Goal: Task Accomplishment & Management: Complete application form

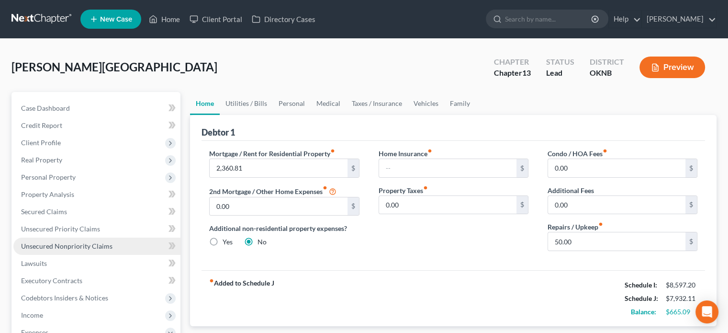
click at [83, 246] on span "Unsecured Nonpriority Claims" at bounding box center [66, 246] width 91 height 8
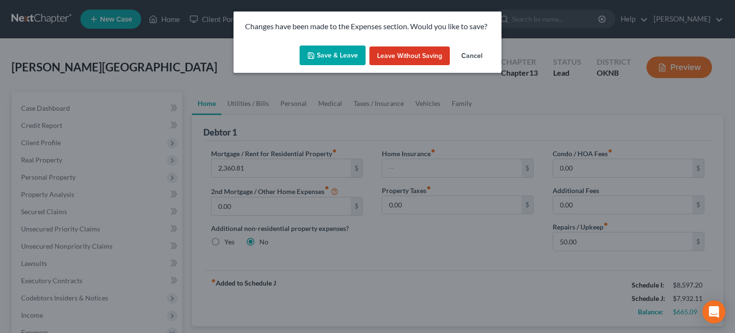
click at [343, 57] on button "Save & Leave" at bounding box center [333, 55] width 66 height 20
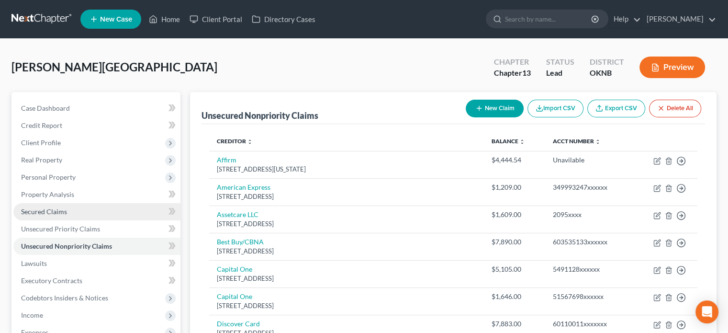
click at [69, 210] on link "Secured Claims" at bounding box center [96, 211] width 167 height 17
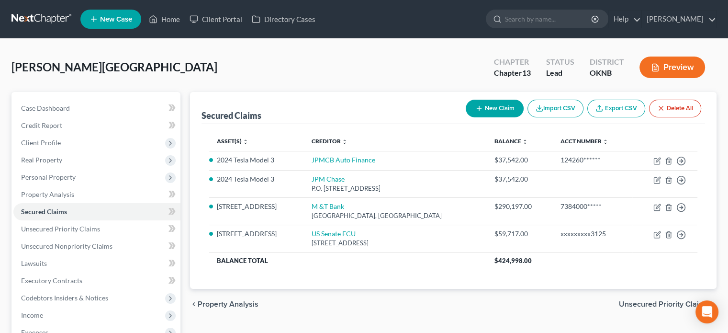
scroll to position [48, 0]
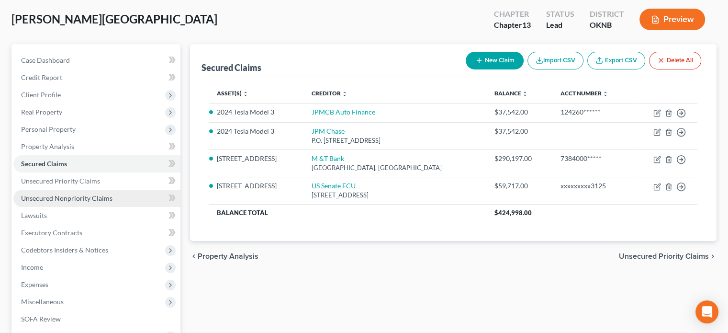
click at [78, 198] on span "Unsecured Nonpriority Claims" at bounding box center [66, 198] width 91 height 8
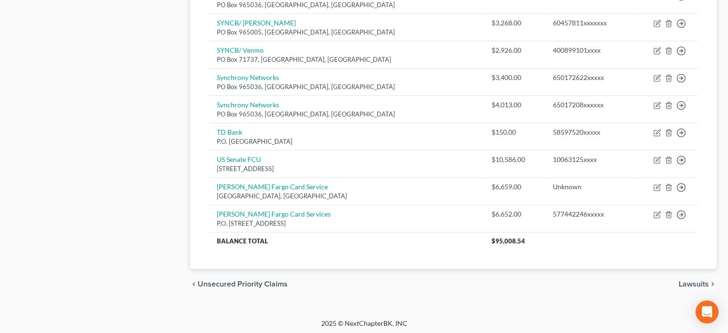
scroll to position [498, 0]
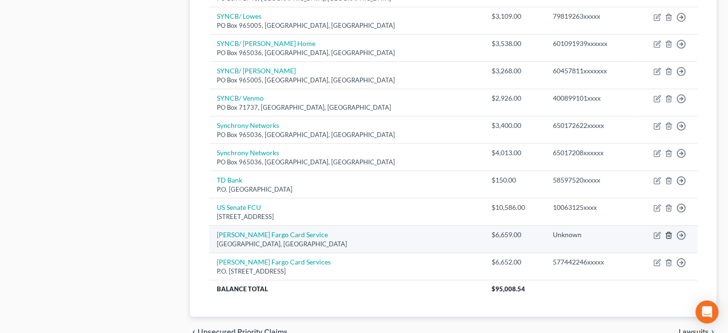
click at [666, 234] on icon "button" at bounding box center [669, 235] width 8 height 8
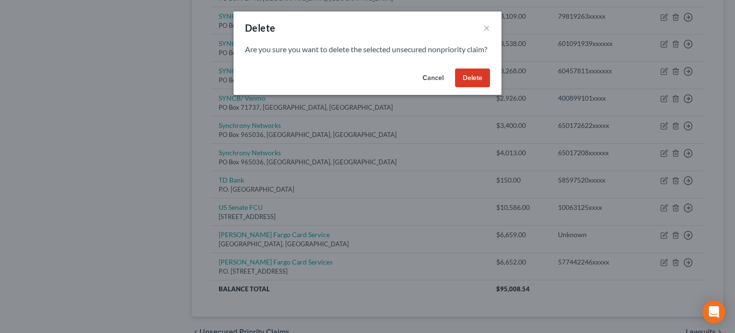
click at [485, 88] on button "Delete" at bounding box center [472, 77] width 35 height 19
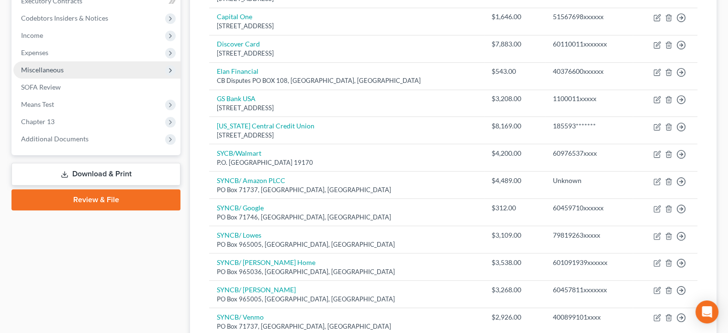
scroll to position [0, 0]
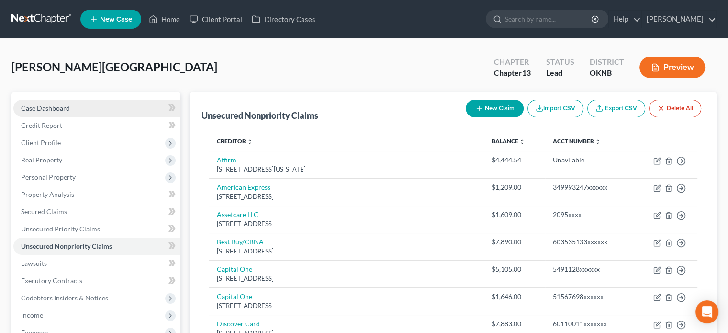
click at [54, 107] on span "Case Dashboard" at bounding box center [45, 108] width 49 height 8
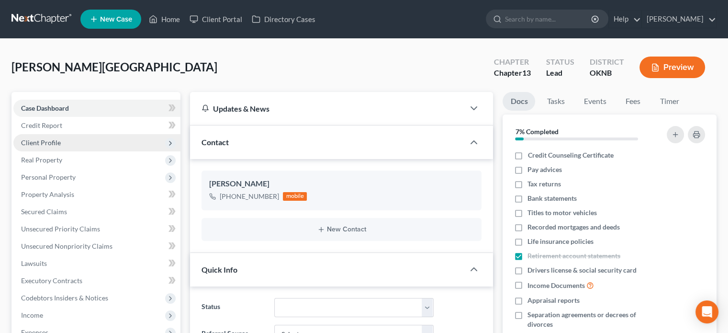
click at [62, 143] on span "Client Profile" at bounding box center [96, 142] width 167 height 17
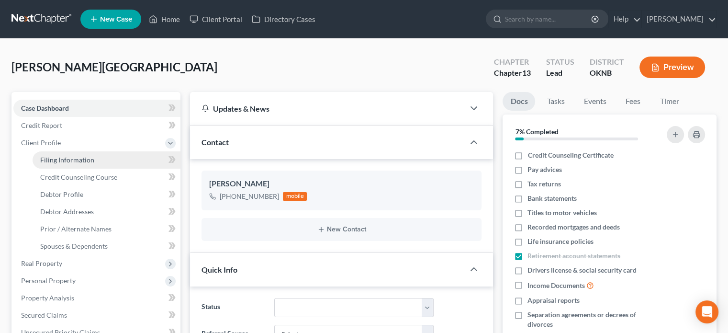
click at [67, 157] on span "Filing Information" at bounding box center [67, 160] width 54 height 8
select select "1"
select select "0"
select select "3"
select select "37"
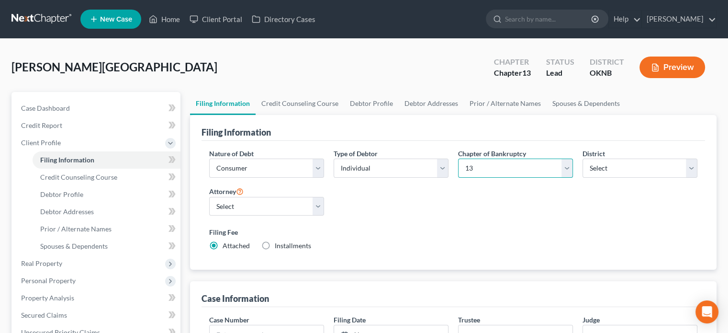
click at [569, 168] on select "Select 7 11 12 13" at bounding box center [515, 167] width 115 height 19
select select "0"
click at [458, 158] on select "Select 7 11 12 13" at bounding box center [515, 167] width 115 height 19
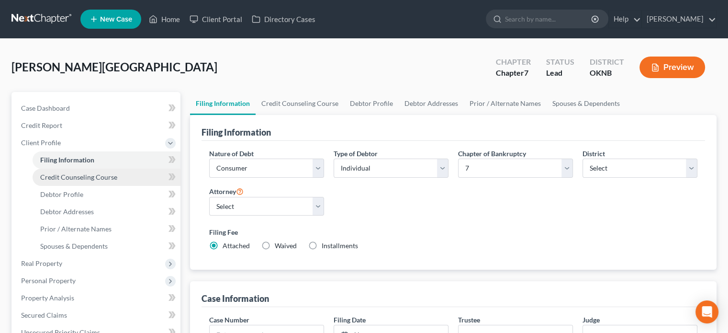
click at [102, 177] on span "Credit Counseling Course" at bounding box center [78, 177] width 77 height 8
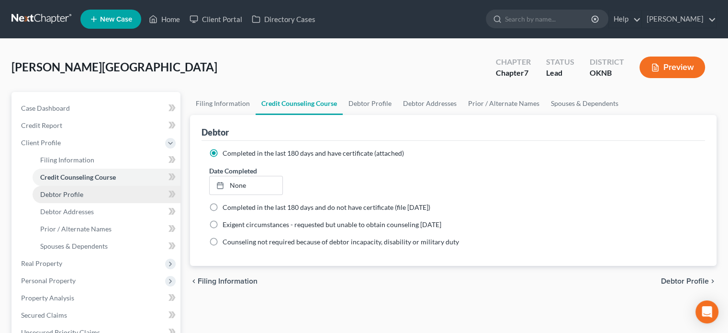
click at [88, 198] on link "Debtor Profile" at bounding box center [107, 194] width 148 height 17
select select "1"
select select "5"
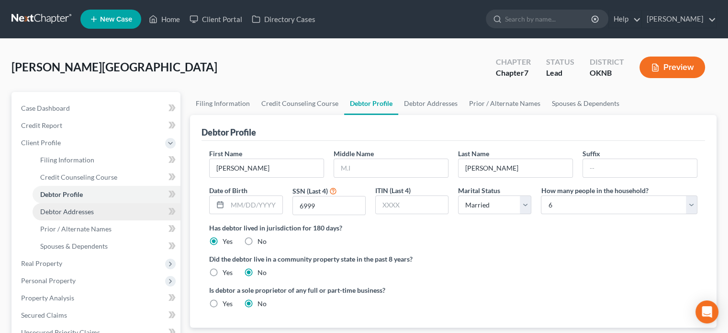
click at [85, 214] on span "Debtor Addresses" at bounding box center [67, 211] width 54 height 8
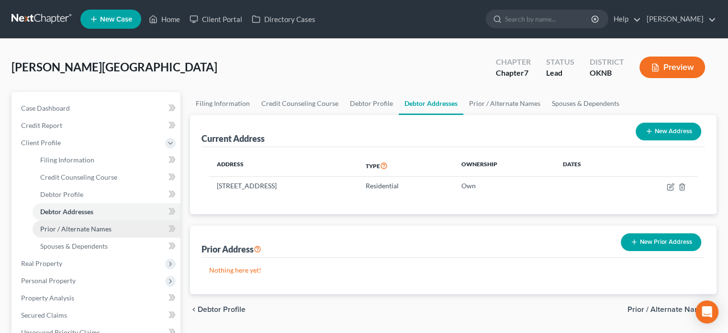
click at [75, 229] on span "Prior / Alternate Names" at bounding box center [75, 228] width 71 height 8
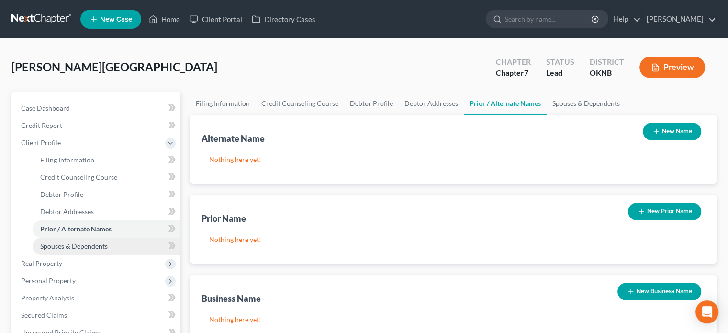
click at [77, 246] on span "Spouses & Dependents" at bounding box center [73, 246] width 67 height 8
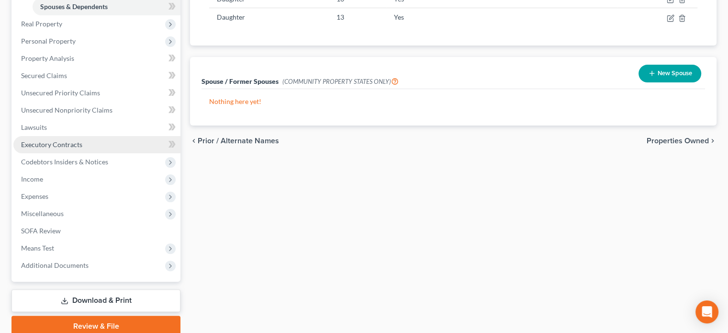
scroll to position [278, 0]
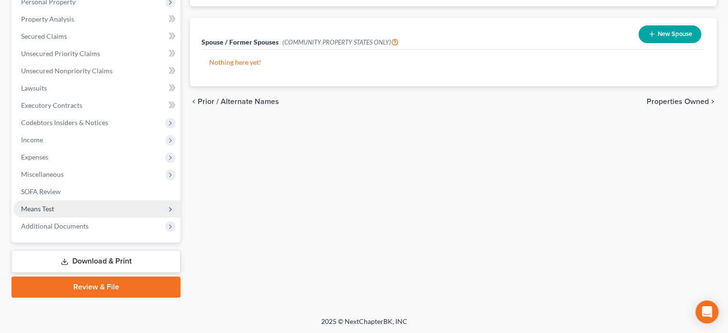
click at [78, 211] on span "Means Test" at bounding box center [96, 208] width 167 height 17
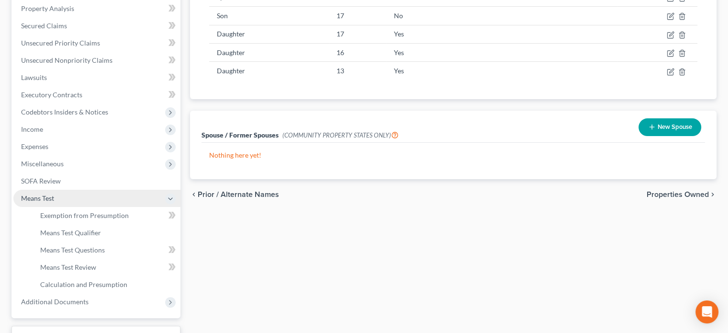
scroll to position [175, 0]
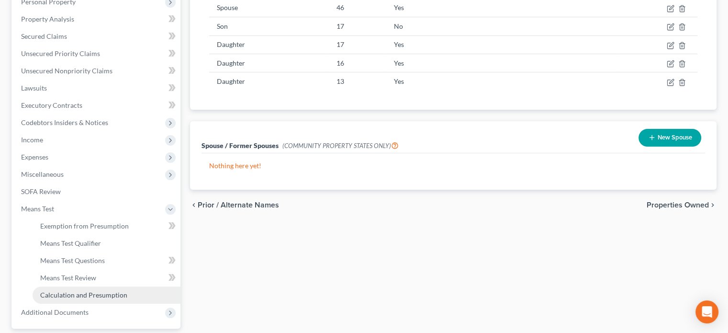
click at [117, 294] on span "Calculation and Presumption" at bounding box center [83, 294] width 87 height 8
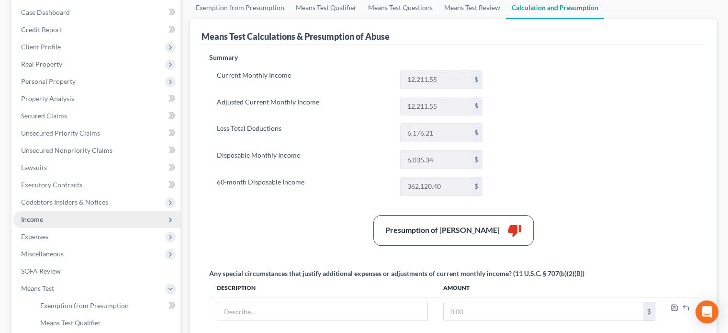
scroll to position [144, 0]
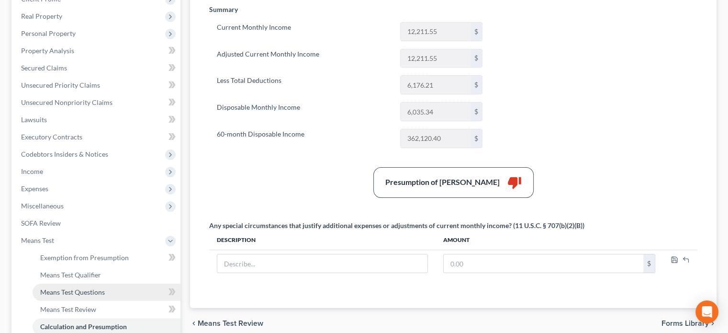
click at [105, 292] on link "Means Test Questions" at bounding box center [107, 291] width 148 height 17
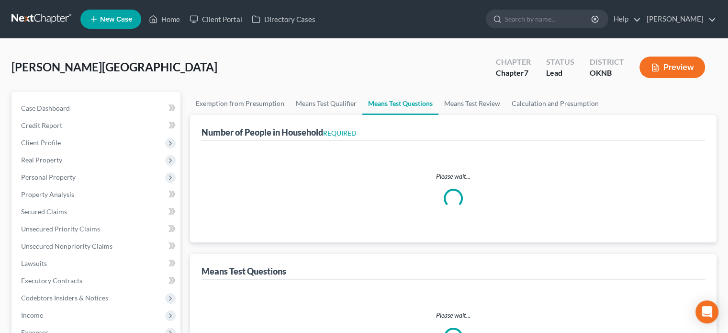
select select "0"
select select "60"
select select "0"
select select "60"
select select "1"
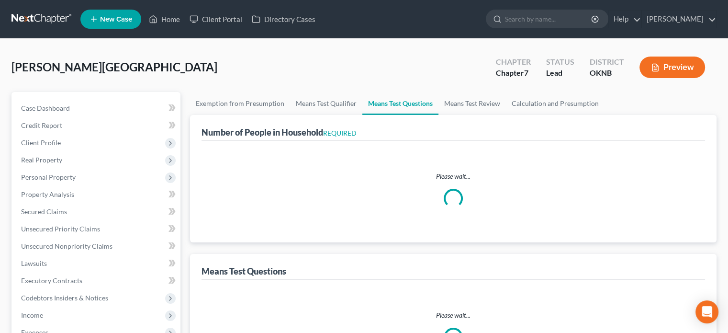
select select "60"
select select "1"
select select "60"
select select "2"
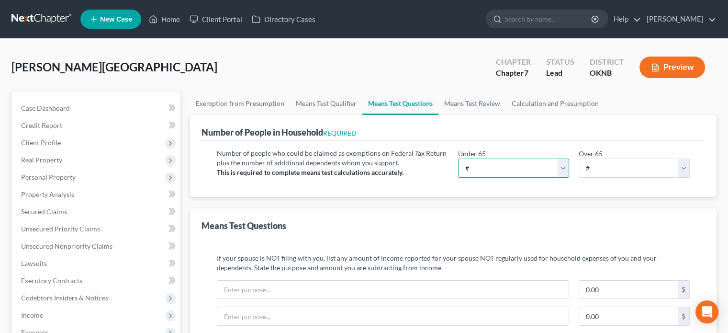
click at [563, 167] on select "# 0 1 2 3 4 5 6 7 8 9 10" at bounding box center [513, 167] width 111 height 19
select select "7"
click at [458, 158] on select "# 0 1 2 3 4 5 6 7 8 9 10" at bounding box center [513, 167] width 111 height 19
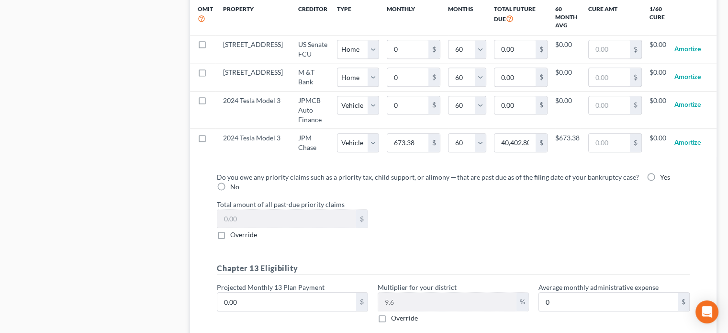
scroll to position [957, 0]
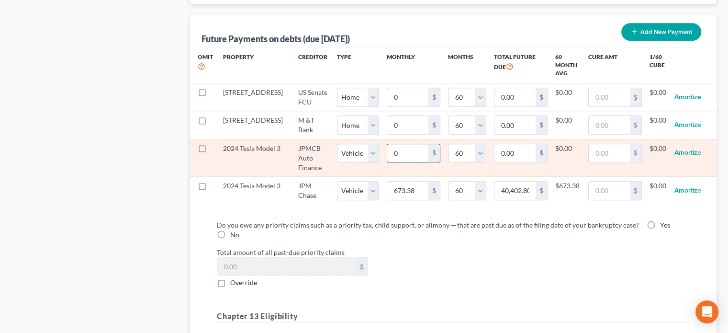
click at [387, 162] on input "0" at bounding box center [407, 153] width 41 height 18
type input "4"
type input "240.00"
type input "44"
type input "2,640.00"
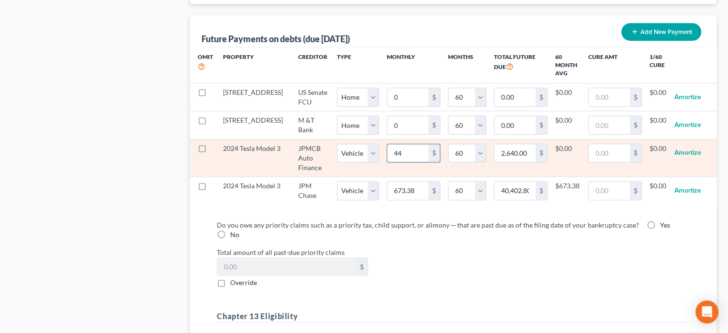
type input "448"
type input "26,880.00"
type input "448."
select select "1"
select select "60"
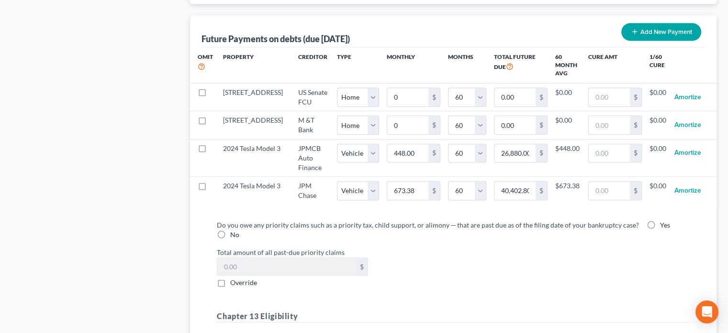
select select "1"
select select "60"
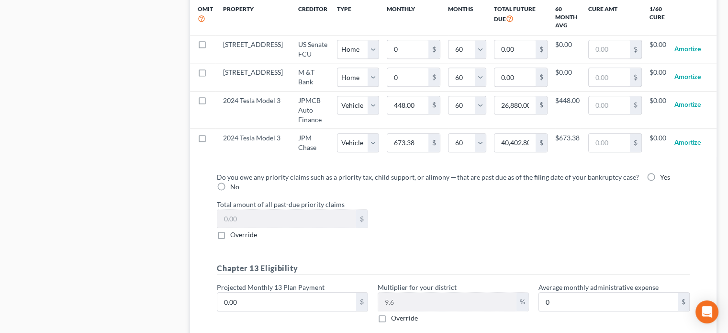
click at [660, 182] on label "Yes" at bounding box center [665, 177] width 10 height 10
click at [664, 178] on input "Yes" at bounding box center [667, 175] width 6 height 6
radio input "true"
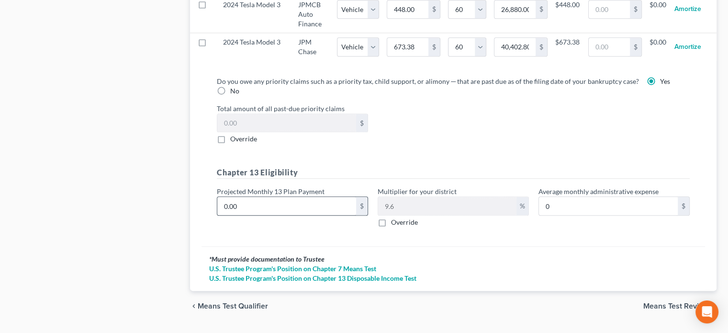
scroll to position [1141, 0]
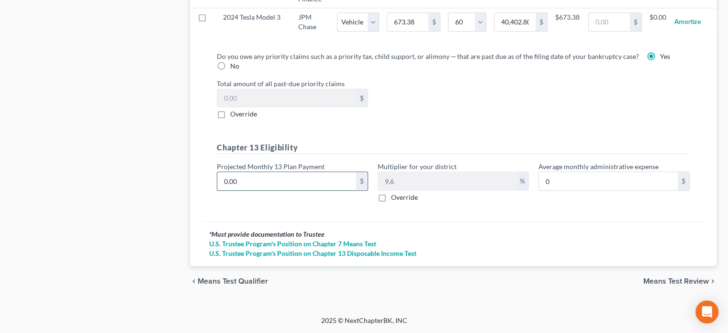
click at [222, 183] on input "0.00" at bounding box center [286, 181] width 139 height 18
type input "1"
type input "0.09"
type input "16"
type input "1.53"
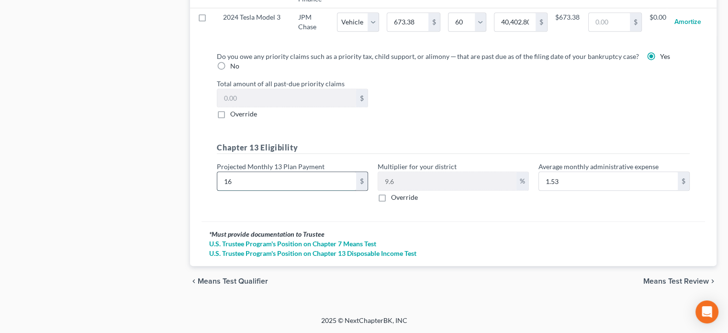
type input "160"
type input "15.36"
type input "1600"
type input "153.60"
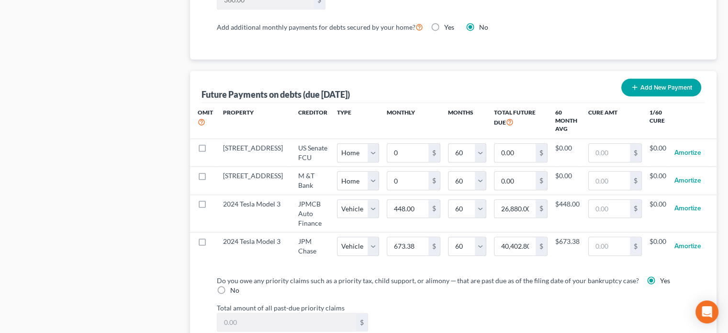
scroll to position [854, 0]
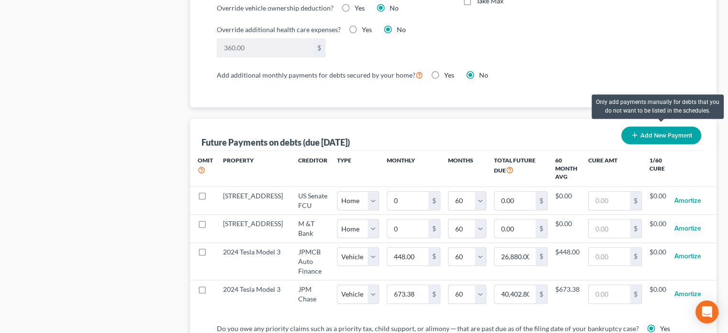
type input "1,600.00"
click at [653, 132] on button "Add New Payment" at bounding box center [661, 135] width 80 height 18
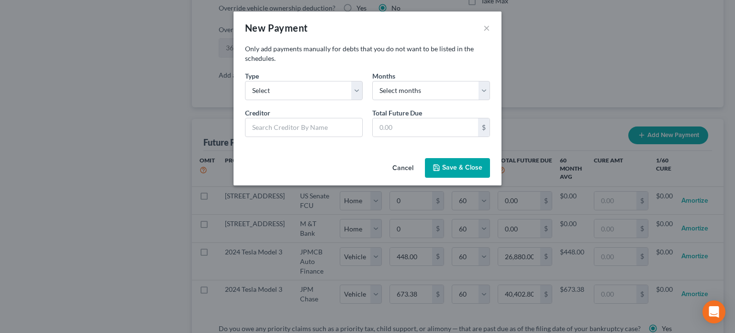
click at [467, 168] on button "Save & Close" at bounding box center [457, 168] width 65 height 20
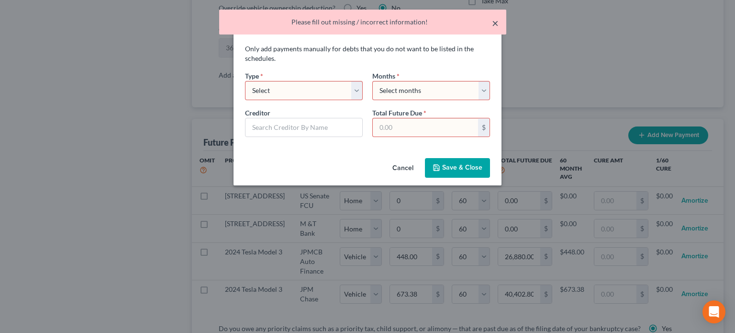
click at [493, 26] on button "×" at bounding box center [495, 22] width 7 height 11
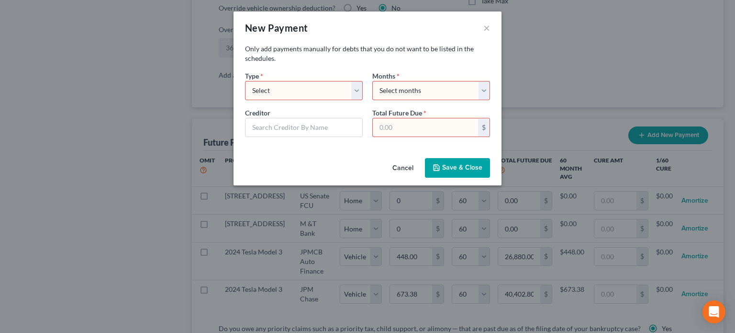
click at [360, 90] on select "Select Home Vehicle Other" at bounding box center [304, 90] width 118 height 19
select select "1"
click at [245, 81] on select "Select Home Vehicle Other" at bounding box center [304, 90] width 118 height 19
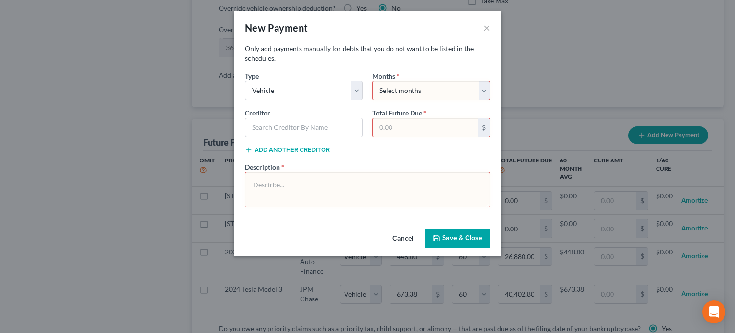
click at [487, 89] on select "Select months 0 1 2 3 4 5 6 7 8 9 10 11 12 13 14 15 16 17 18 19 20 21 22 23 24 …" at bounding box center [431, 90] width 118 height 19
select select "5"
click at [372, 81] on select "Select months 0 1 2 3 4 5 6 7 8 9 10 11 12 13 14 15 16 17 18 19 20 21 22 23 24 …" at bounding box center [431, 90] width 118 height 19
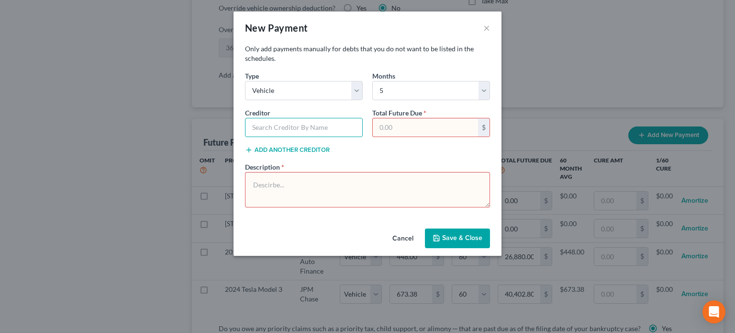
click at [303, 130] on input "text" at bounding box center [304, 127] width 118 height 19
drag, startPoint x: 447, startPoint y: 235, endPoint x: 446, endPoint y: 222, distance: 13.5
click at [446, 230] on button "Save & Close" at bounding box center [457, 238] width 65 height 20
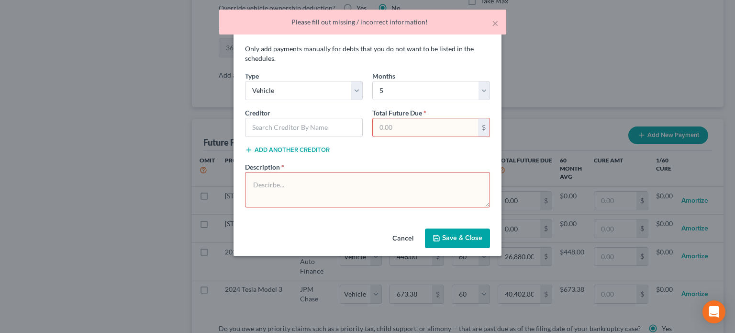
click at [460, 233] on button "Save & Close" at bounding box center [457, 238] width 65 height 20
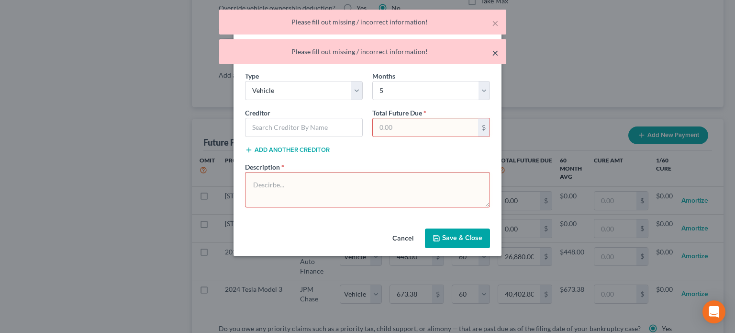
click at [492, 51] on button "×" at bounding box center [495, 52] width 7 height 11
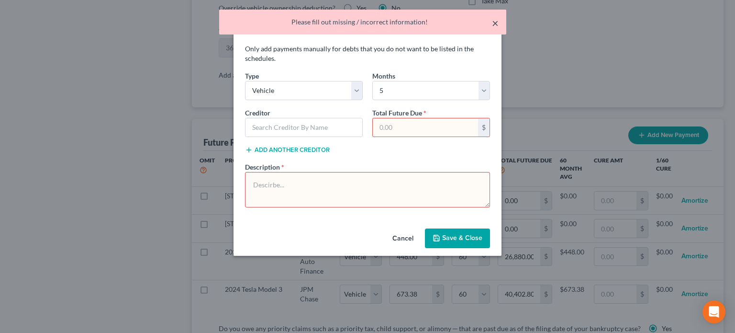
click at [495, 28] on button "×" at bounding box center [495, 22] width 7 height 11
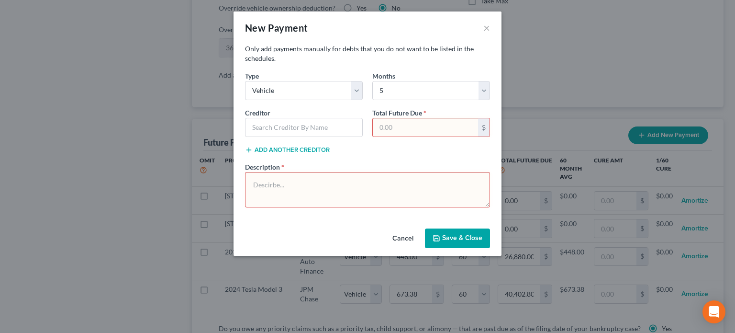
click at [438, 239] on icon "button" at bounding box center [437, 238] width 8 height 8
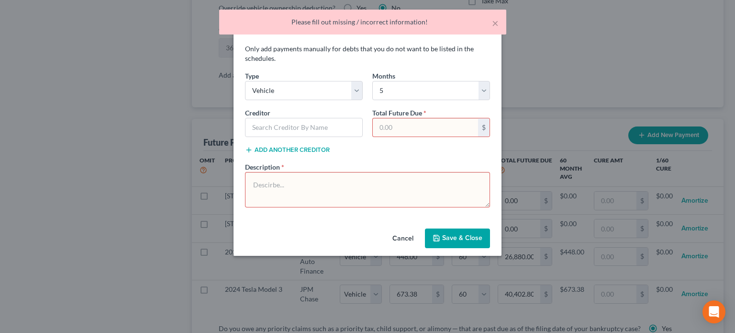
click at [401, 234] on button "Cancel" at bounding box center [403, 238] width 36 height 19
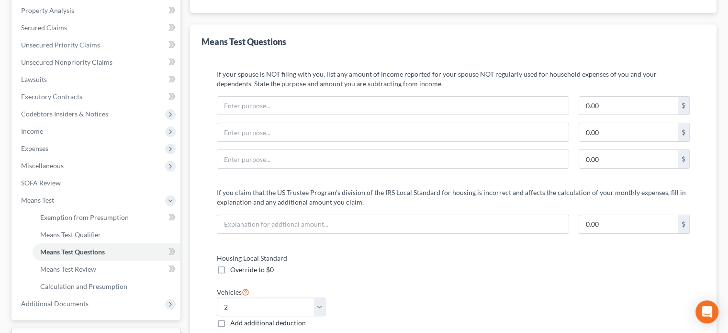
scroll to position [0, 0]
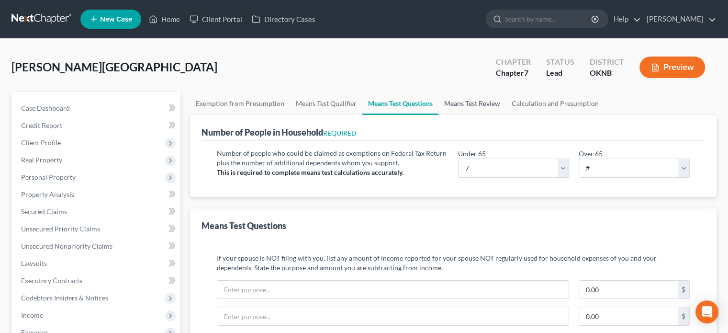
click at [477, 102] on link "Means Test Review" at bounding box center [471, 103] width 67 height 23
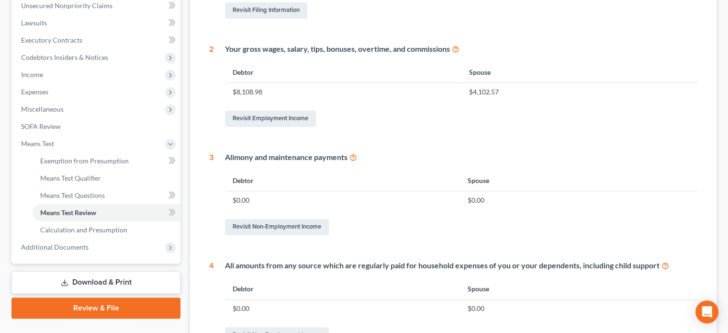
scroll to position [49, 0]
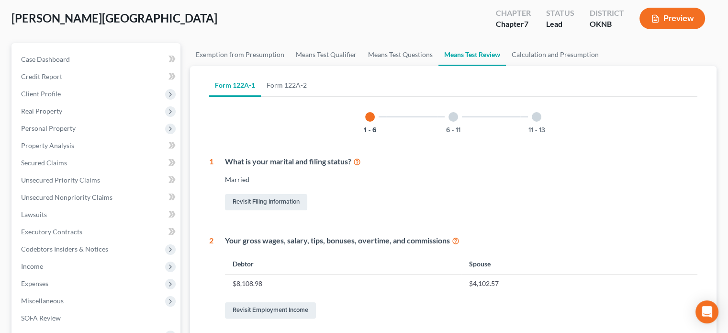
click at [454, 116] on div at bounding box center [453, 117] width 10 height 10
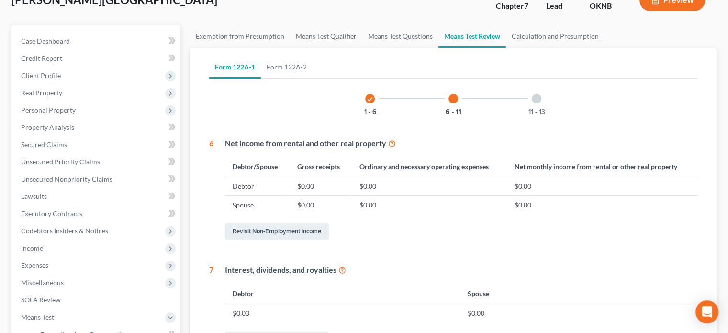
scroll to position [19, 0]
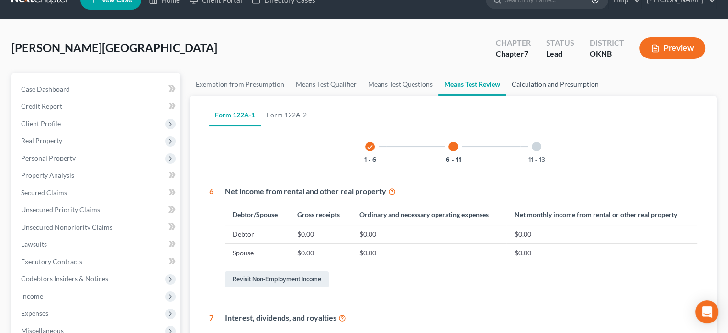
click at [538, 86] on link "Calculation and Presumption" at bounding box center [555, 84] width 99 height 23
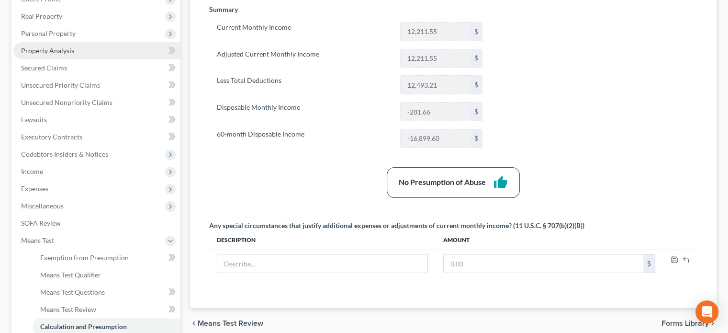
scroll to position [261, 0]
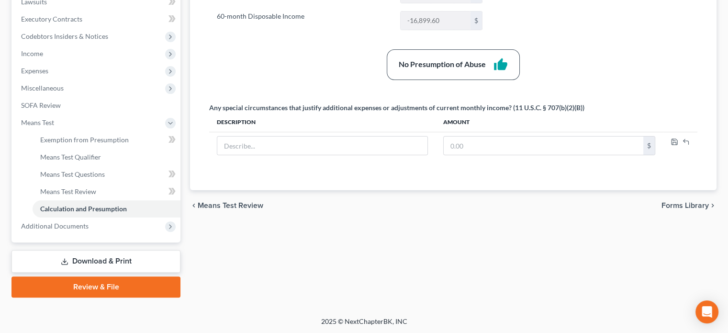
click at [116, 261] on link "Download & Print" at bounding box center [95, 261] width 169 height 22
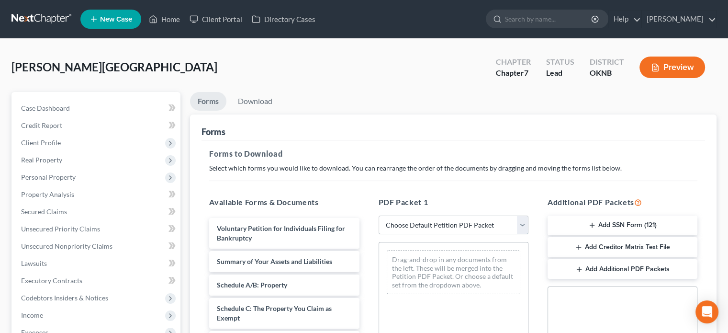
click at [524, 225] on select "Choose Default Petition PDF Packet Complete Bankruptcy Petition (all forms and …" at bounding box center [454, 224] width 150 height 19
select select "0"
click at [379, 215] on select "Choose Default Petition PDF Packet Complete Bankruptcy Petition (all forms and …" at bounding box center [454, 224] width 150 height 19
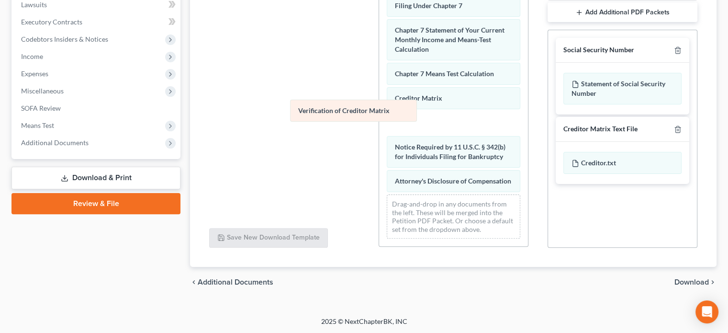
scroll to position [356, 0]
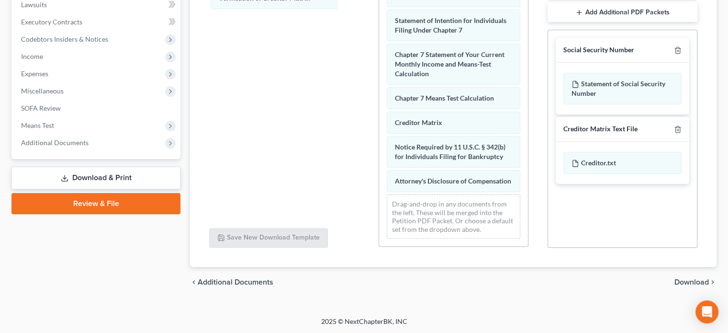
drag, startPoint x: 416, startPoint y: 113, endPoint x: 241, endPoint y: -2, distance: 210.1
click at [241, 0] on html "Home New Case Client Portal Directory Cases [PERSON_NAME] [EMAIL_ADDRESS][DOMAI…" at bounding box center [364, 38] width 728 height 592
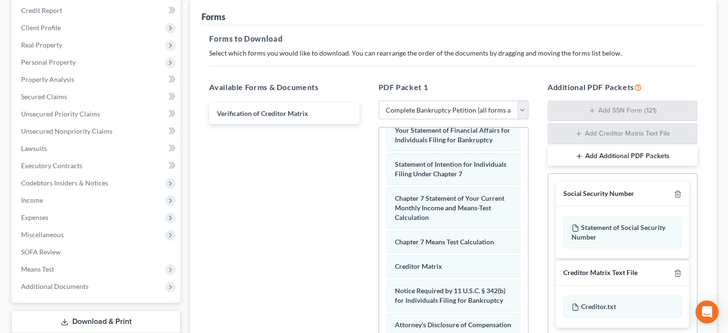
scroll to position [0, 0]
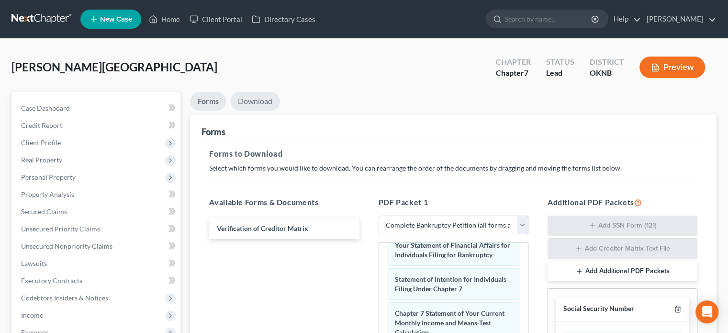
click at [262, 101] on link "Download" at bounding box center [255, 101] width 50 height 19
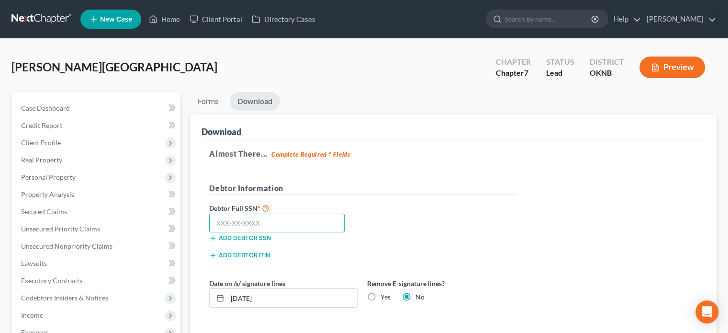
click at [217, 223] on input "text" at bounding box center [276, 222] width 135 height 19
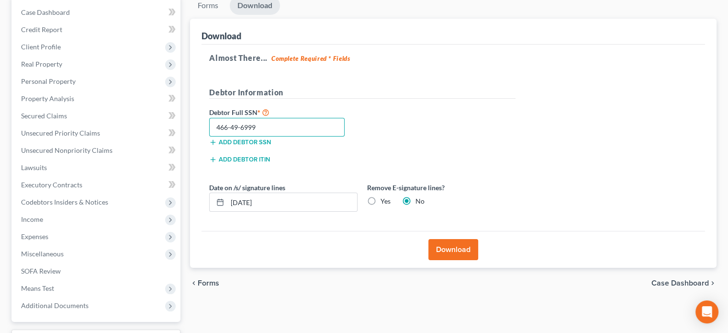
scroll to position [175, 0]
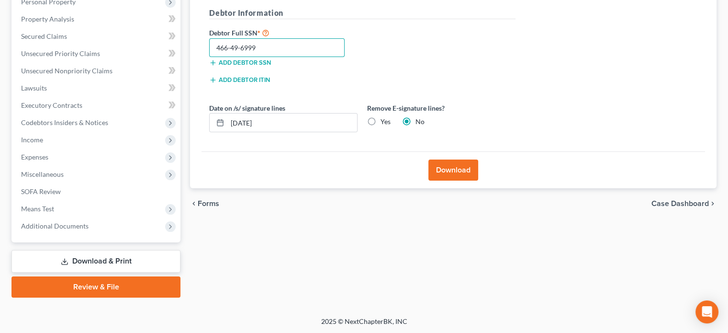
type input "466-49-6999"
click at [460, 172] on button "Download" at bounding box center [453, 169] width 50 height 21
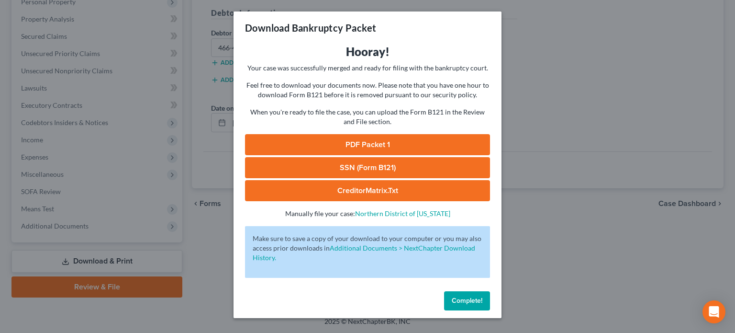
click at [475, 301] on span "Complete!" at bounding box center [467, 300] width 31 height 8
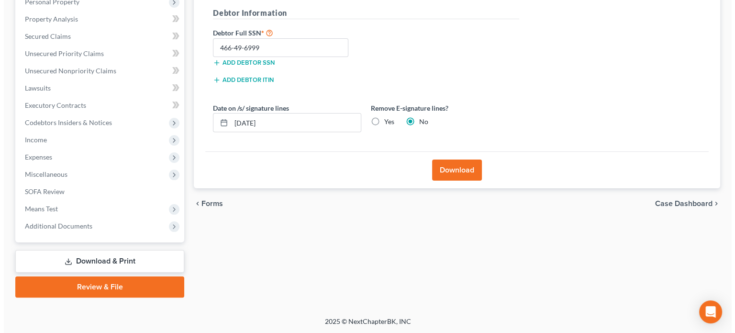
scroll to position [0, 0]
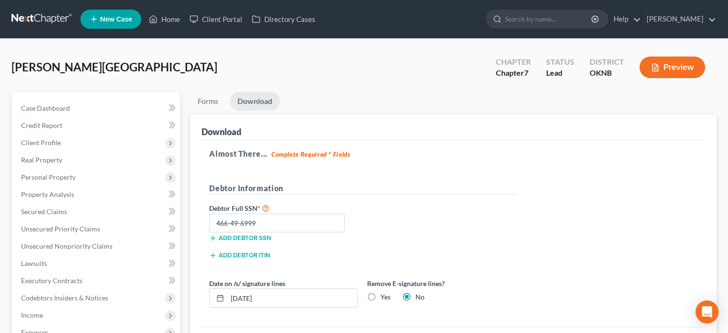
click at [668, 70] on button "Preview" at bounding box center [672, 67] width 66 height 22
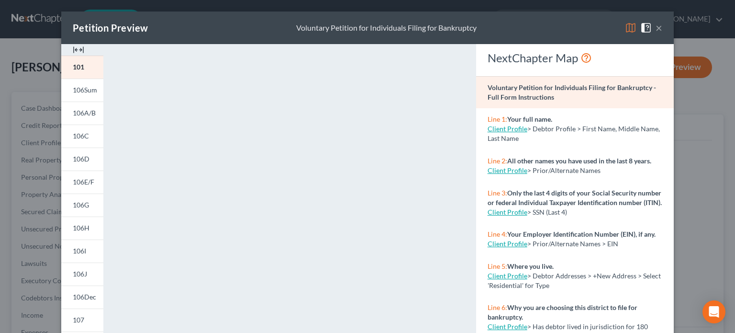
click at [76, 50] on img at bounding box center [78, 49] width 11 height 11
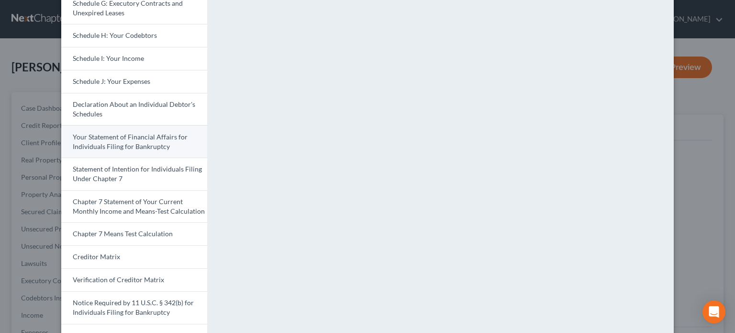
scroll to position [292, 0]
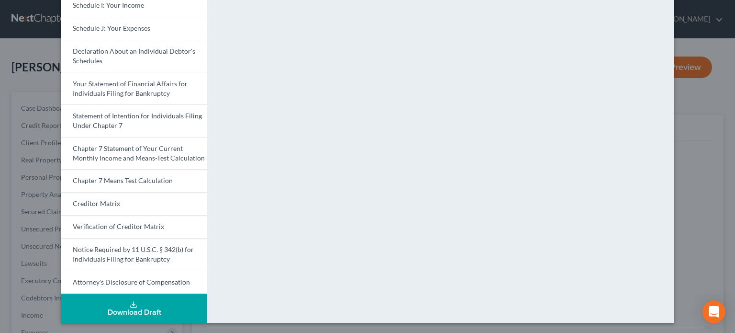
click at [154, 308] on div "Download Draft" at bounding box center [134, 312] width 131 height 8
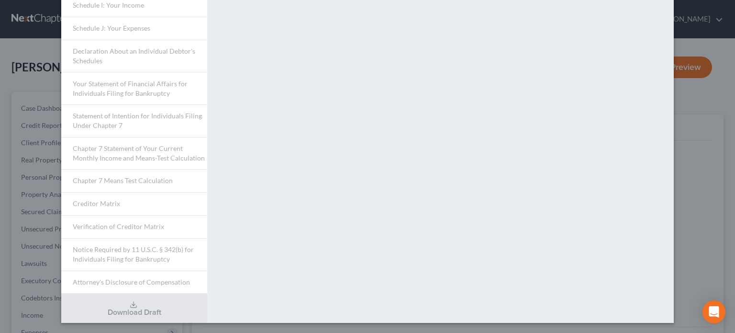
scroll to position [53, 0]
